Goal: Check status: Check status

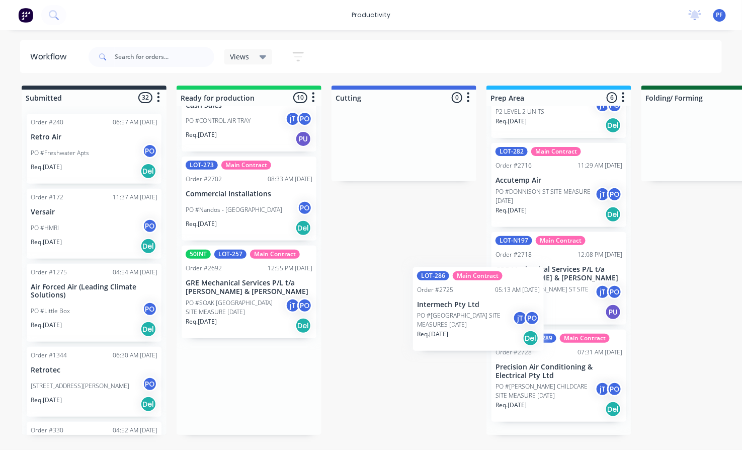
scroll to position [253, 0]
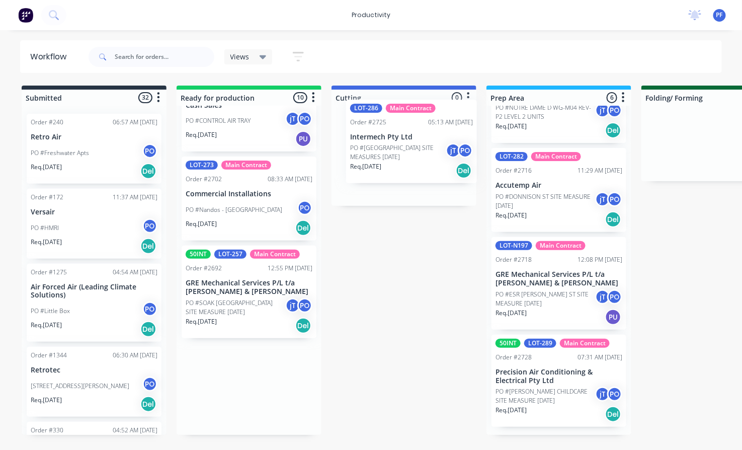
drag, startPoint x: 225, startPoint y: 393, endPoint x: 401, endPoint y: 150, distance: 300.3
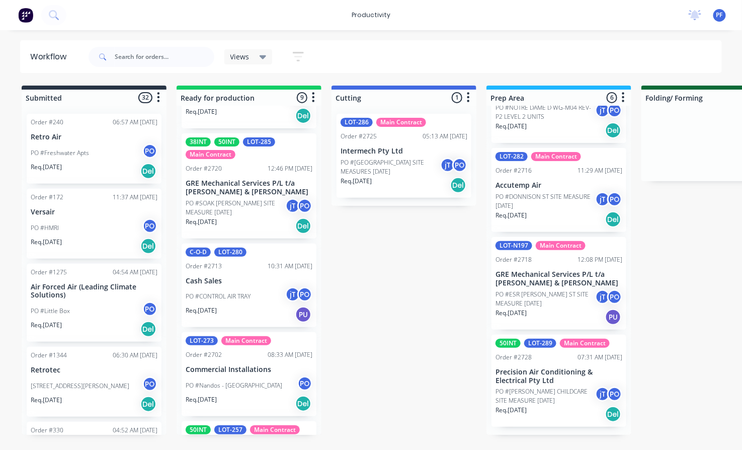
scroll to position [420, 0]
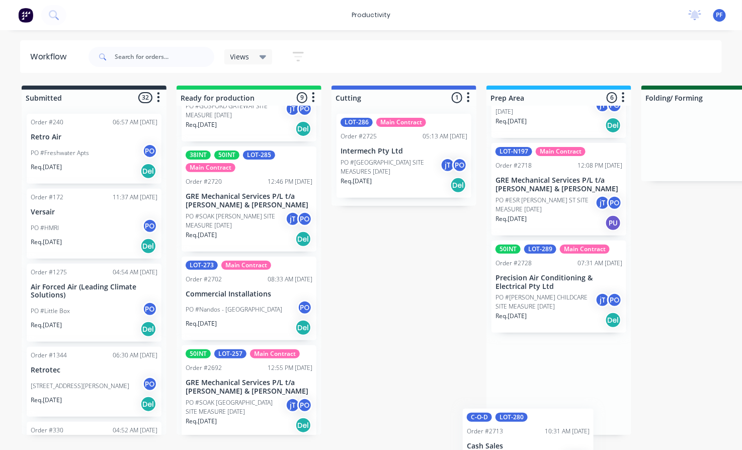
drag, startPoint x: 238, startPoint y: 321, endPoint x: 529, endPoint y: 458, distance: 321.6
click at [529, 389] on html "productivity productivity Workflow Planner Delivery Scheduling Timesheets No ne…" at bounding box center [371, 194] width 742 height 389
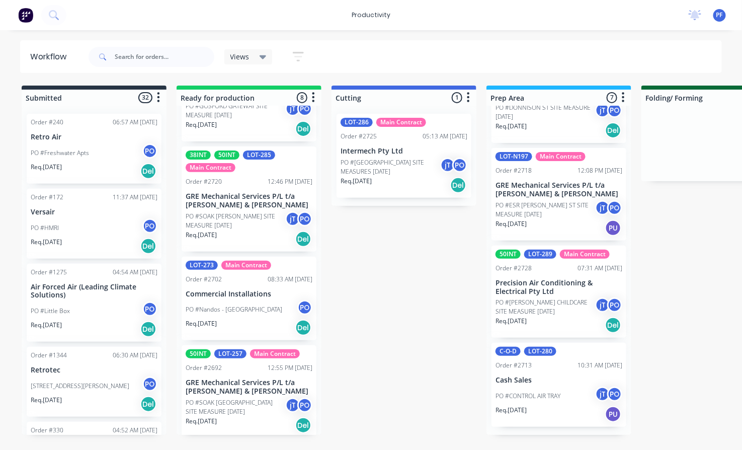
scroll to position [342, 0]
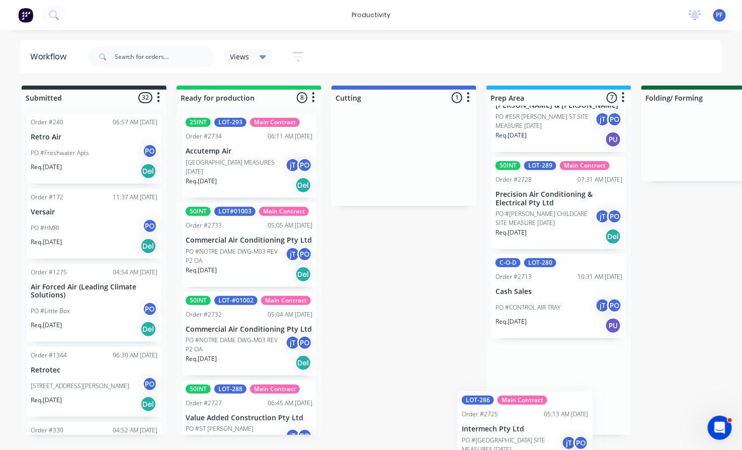
scroll to position [430, 0]
drag, startPoint x: 443, startPoint y: 169, endPoint x: 565, endPoint y: 456, distance: 311.2
click at [565, 389] on html "productivity productivity Workflow Planner Delivery Scheduling Timesheets No ne…" at bounding box center [371, 194] width 742 height 389
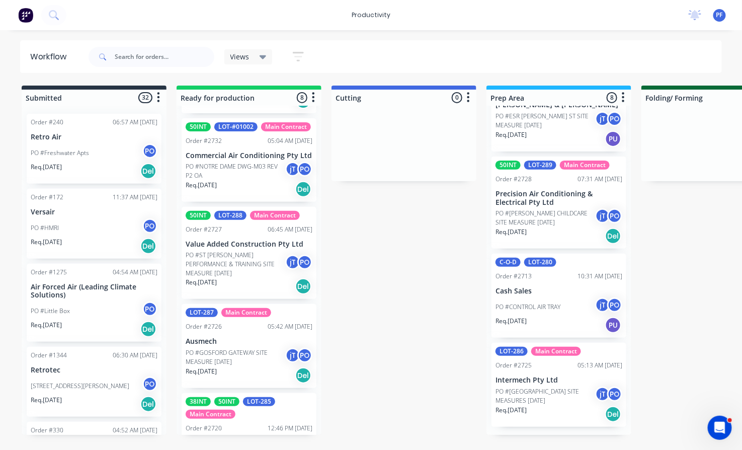
scroll to position [279, 0]
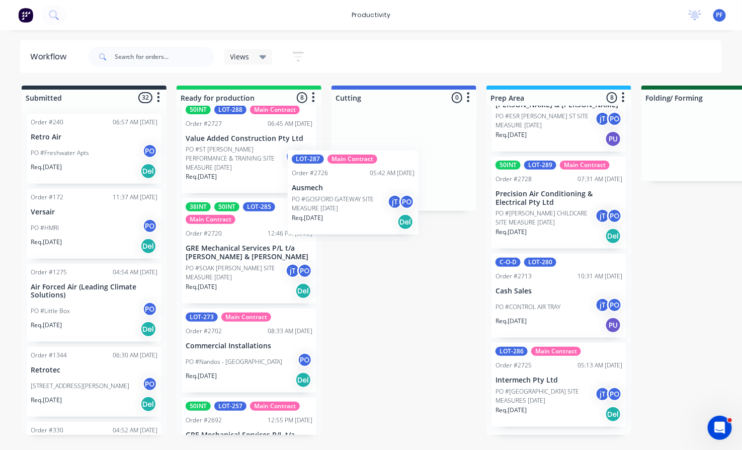
drag, startPoint x: 248, startPoint y: 255, endPoint x: 371, endPoint y: 168, distance: 150.7
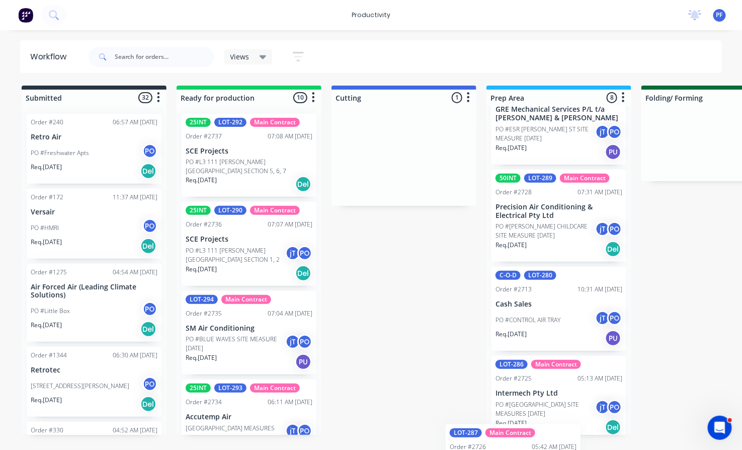
scroll to position [519, 0]
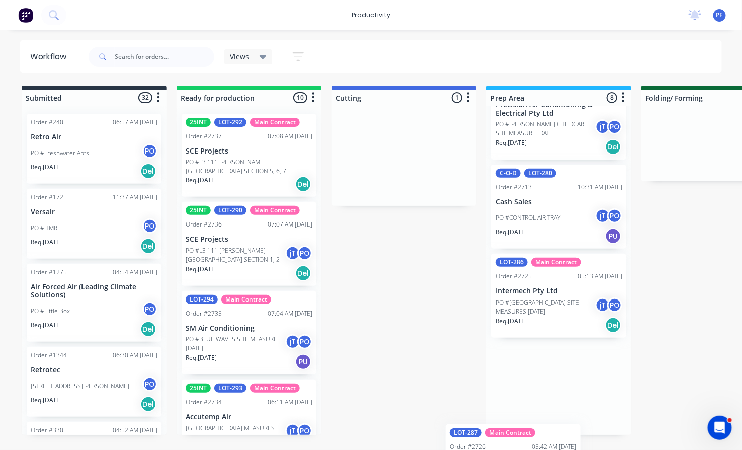
drag, startPoint x: 383, startPoint y: 164, endPoint x: 493, endPoint y: 479, distance: 333.2
click at [493, 389] on html "productivity productivity Workflow Planner Delivery Scheduling Timesheets No ne…" at bounding box center [371, 194] width 742 height 389
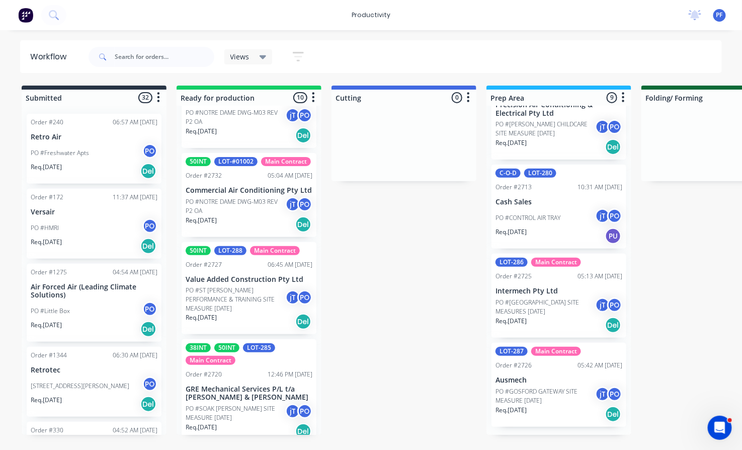
scroll to position [446, 0]
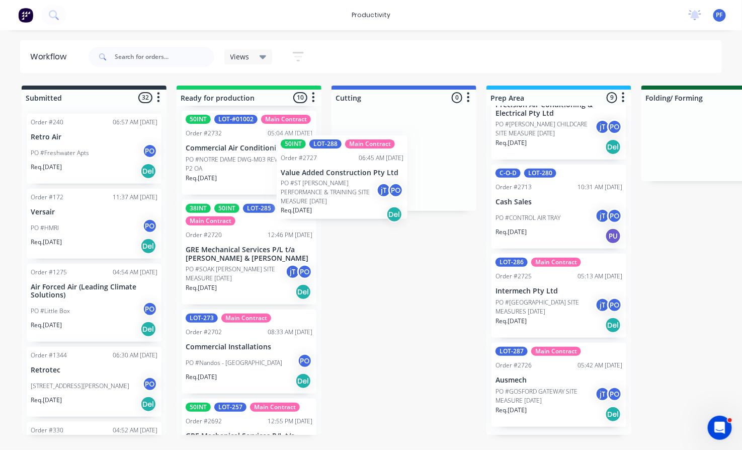
drag, startPoint x: 235, startPoint y: 276, endPoint x: 347, endPoint y: 173, distance: 151.6
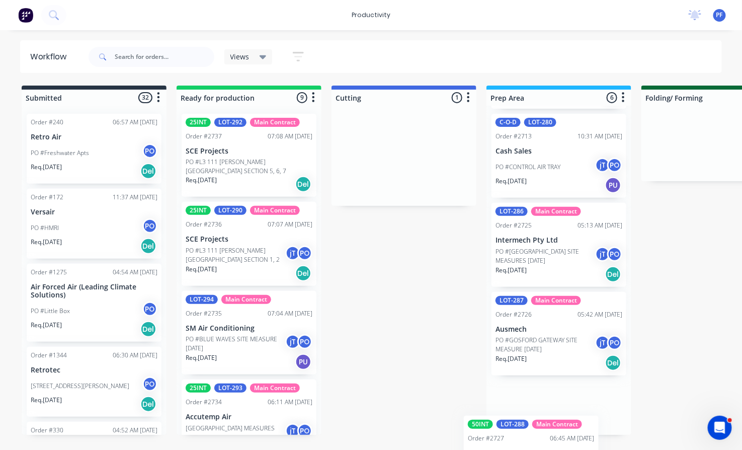
scroll to position [312, 0]
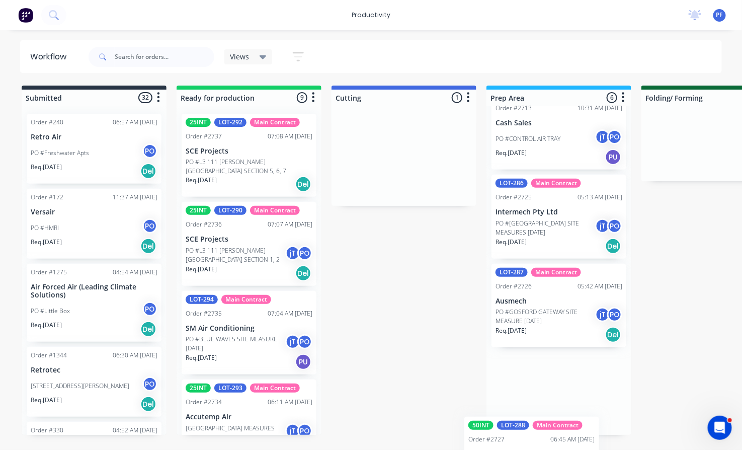
drag, startPoint x: 368, startPoint y: 147, endPoint x: 485, endPoint y: 315, distance: 204.8
click at [511, 389] on html "productivity productivity Workflow Planner Delivery Scheduling Timesheets No ne…" at bounding box center [371, 194] width 742 height 389
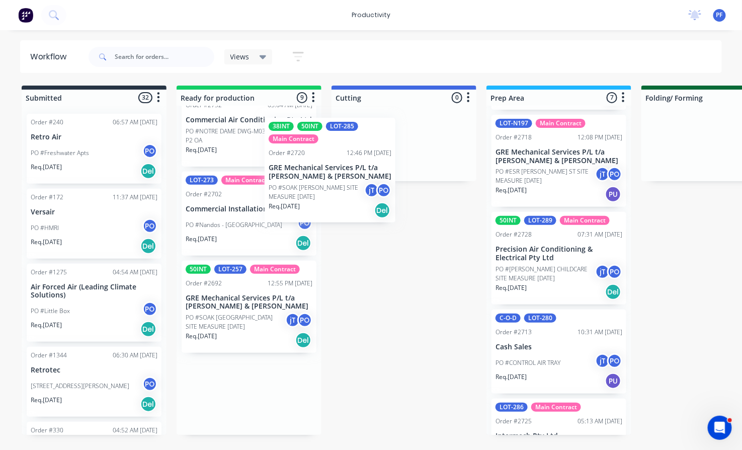
scroll to position [473, 0]
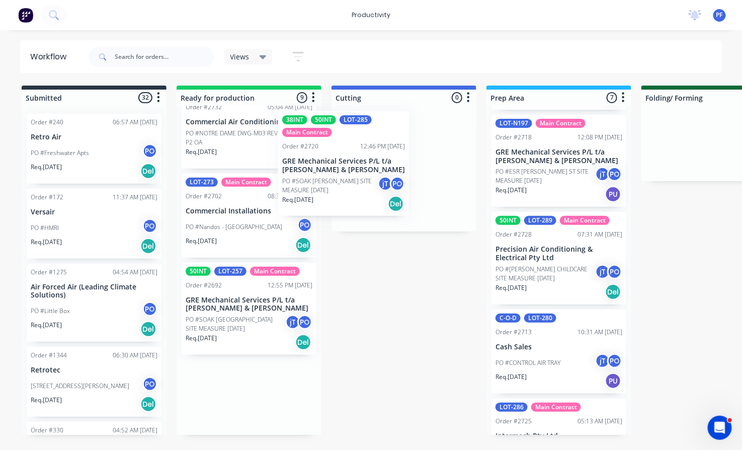
drag, startPoint x: 245, startPoint y: 259, endPoint x: 425, endPoint y: 188, distance: 194.1
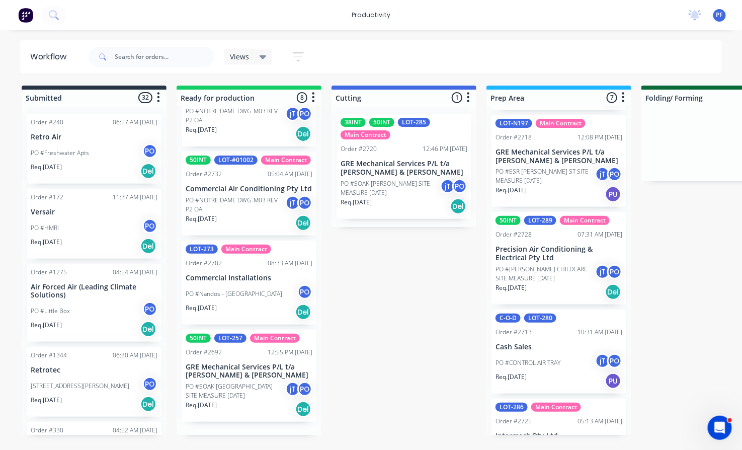
scroll to position [421, 0]
